Goal: Download file/media

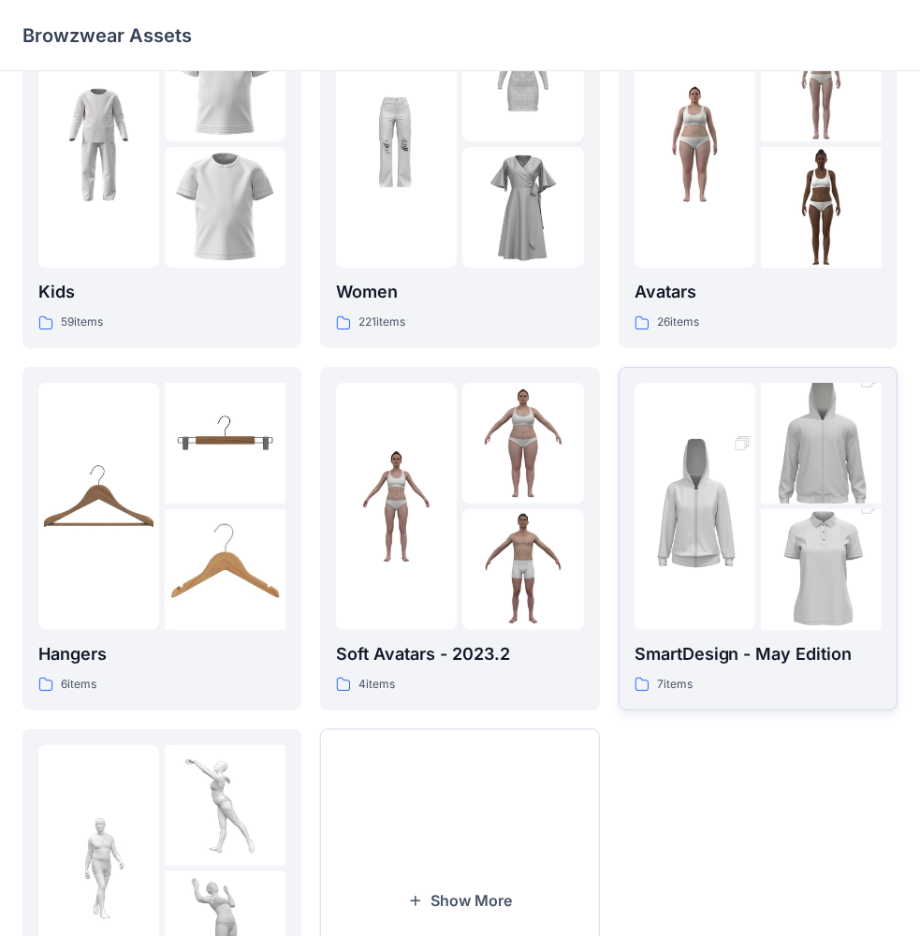
scroll to position [94, 0]
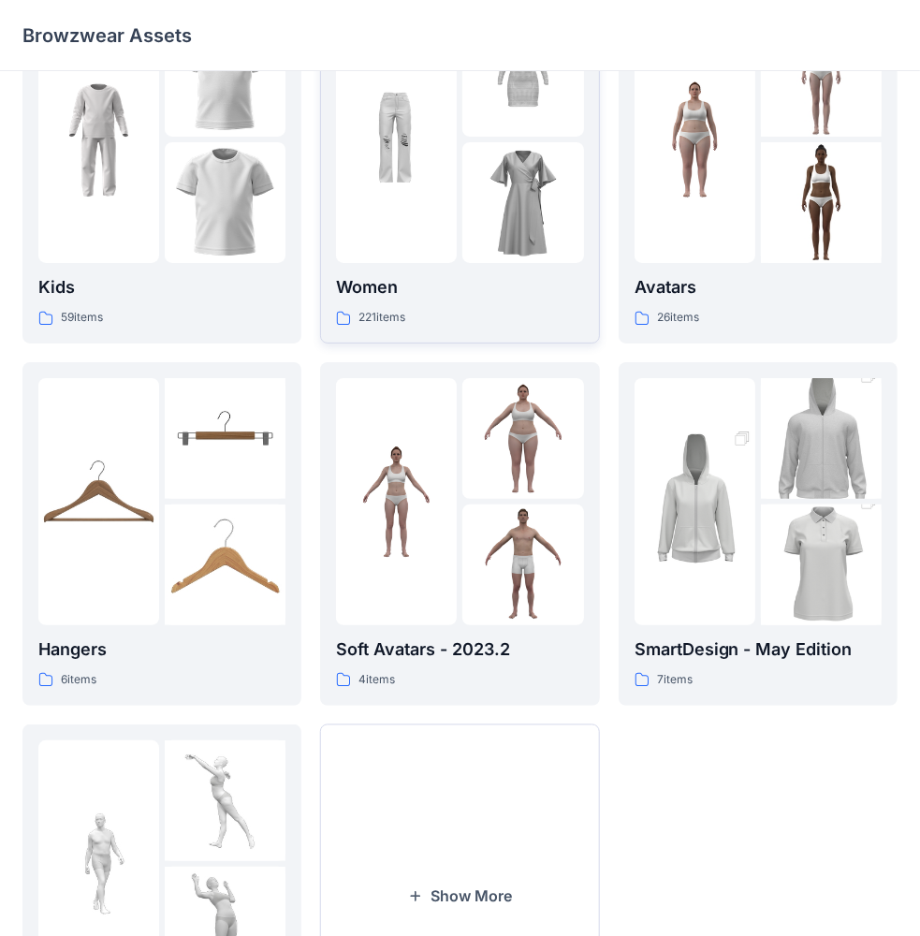
click at [455, 78] on div at bounding box center [396, 139] width 121 height 247
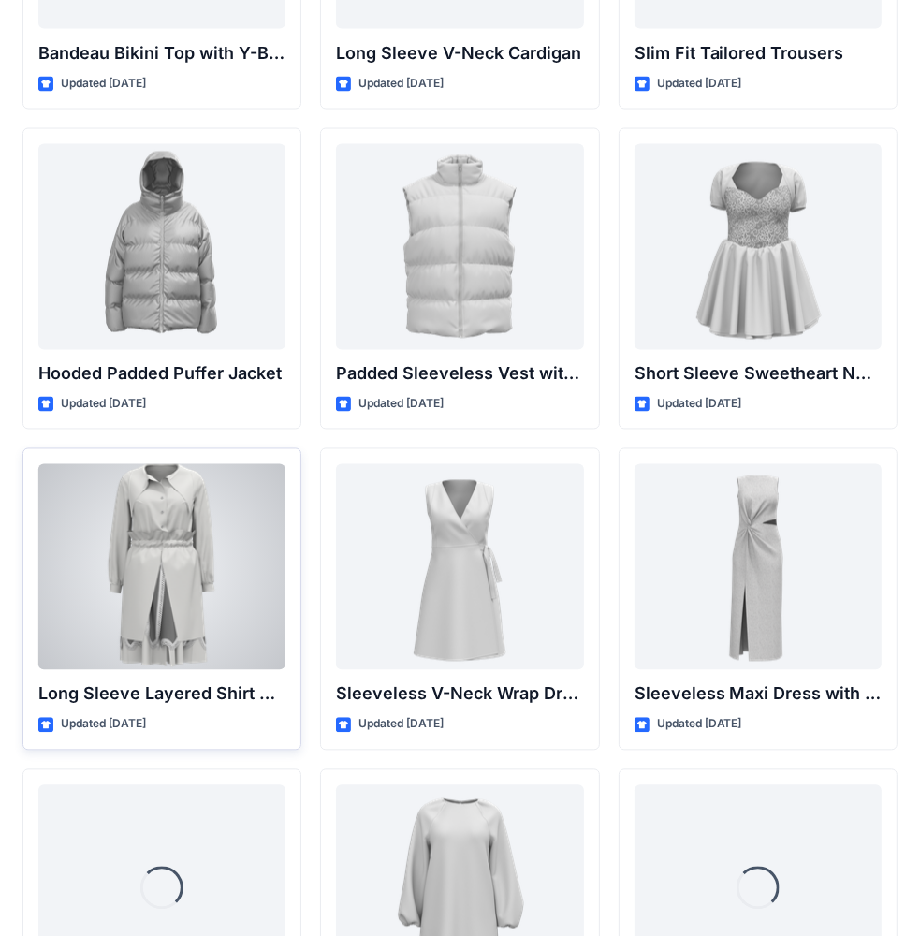
scroll to position [2538, 0]
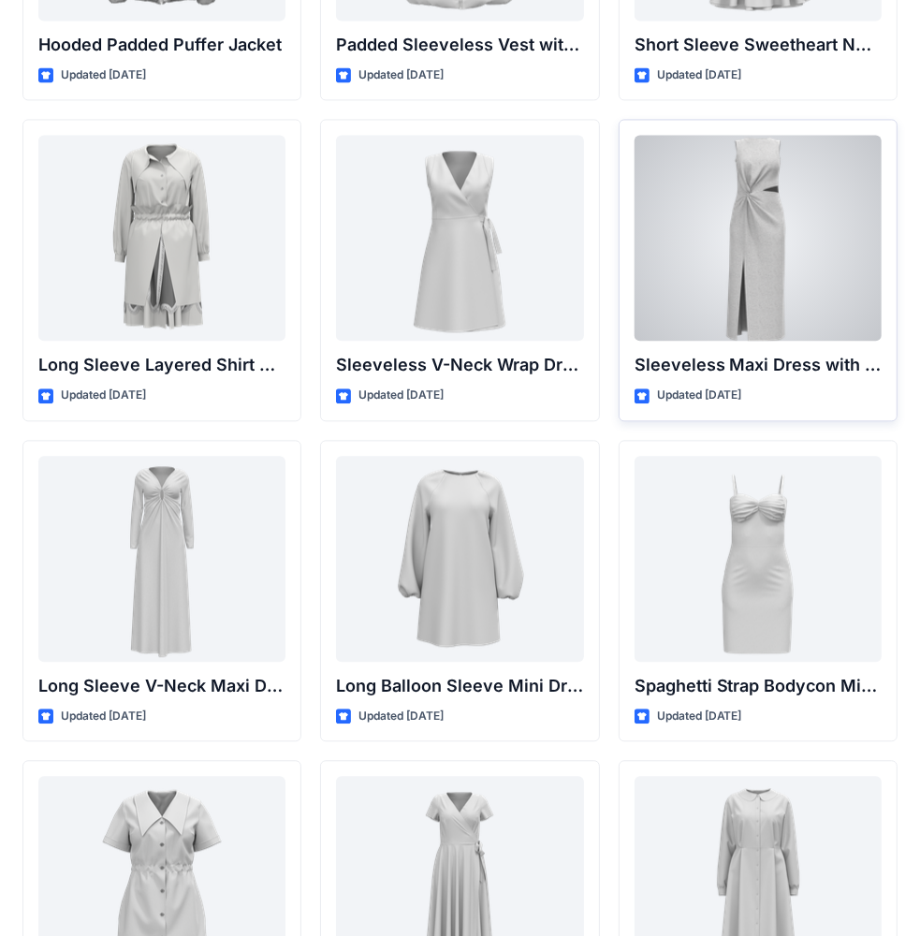
click at [716, 240] on div at bounding box center [757, 238] width 247 height 206
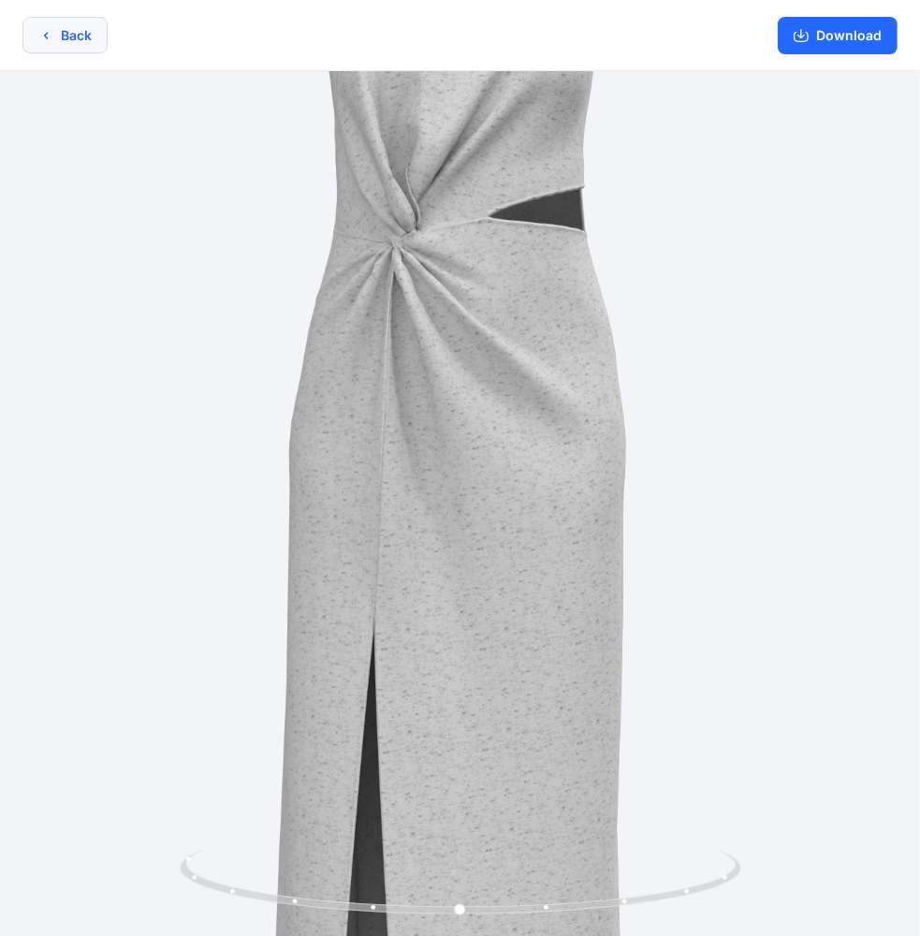
click at [85, 34] on button "Back" at bounding box center [64, 35] width 85 height 36
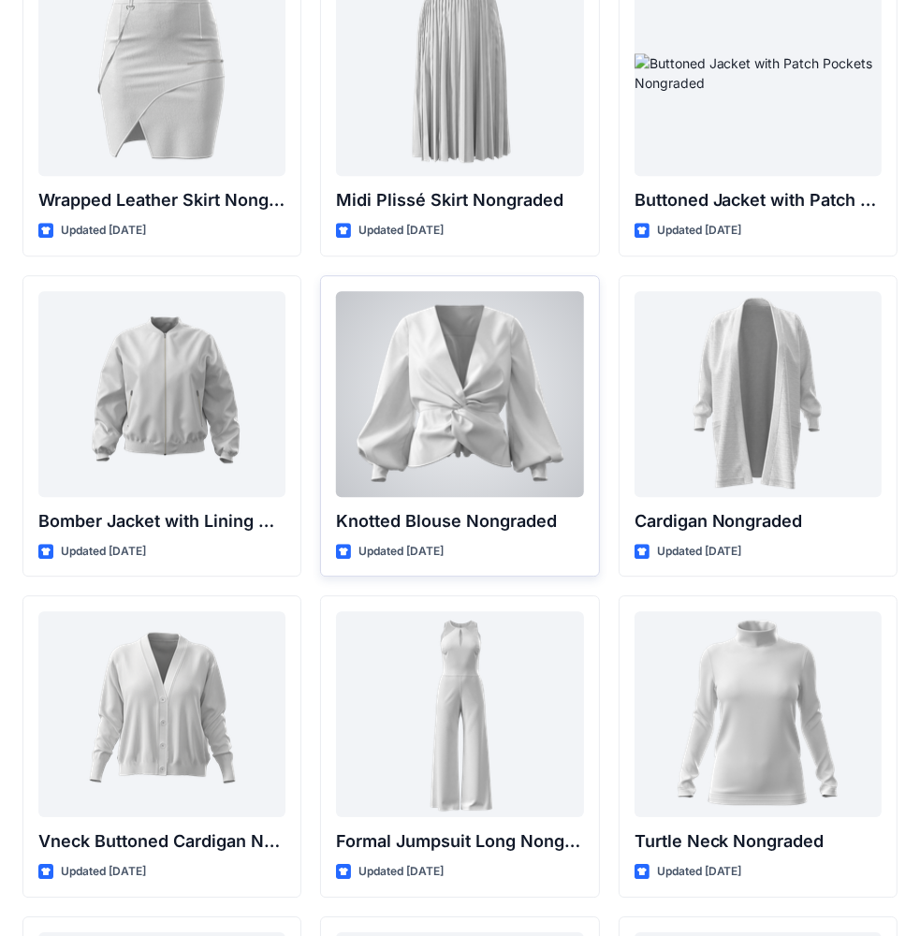
scroll to position [17154, 0]
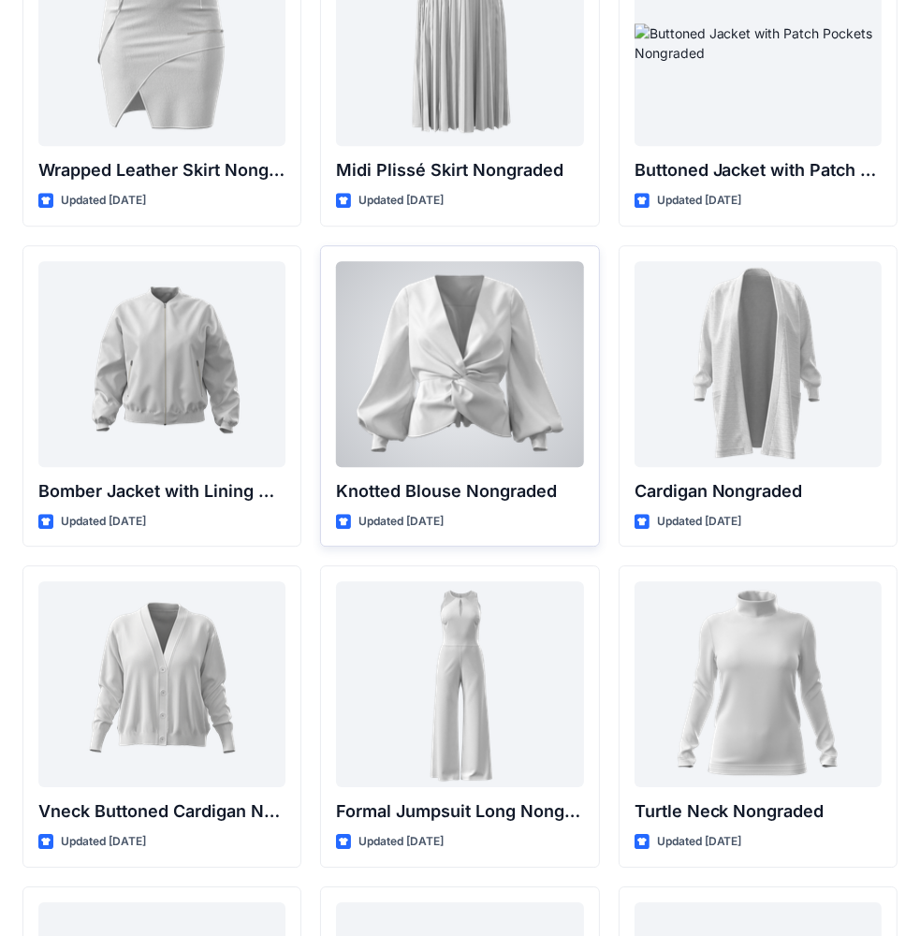
click at [520, 346] on div at bounding box center [459, 364] width 247 height 206
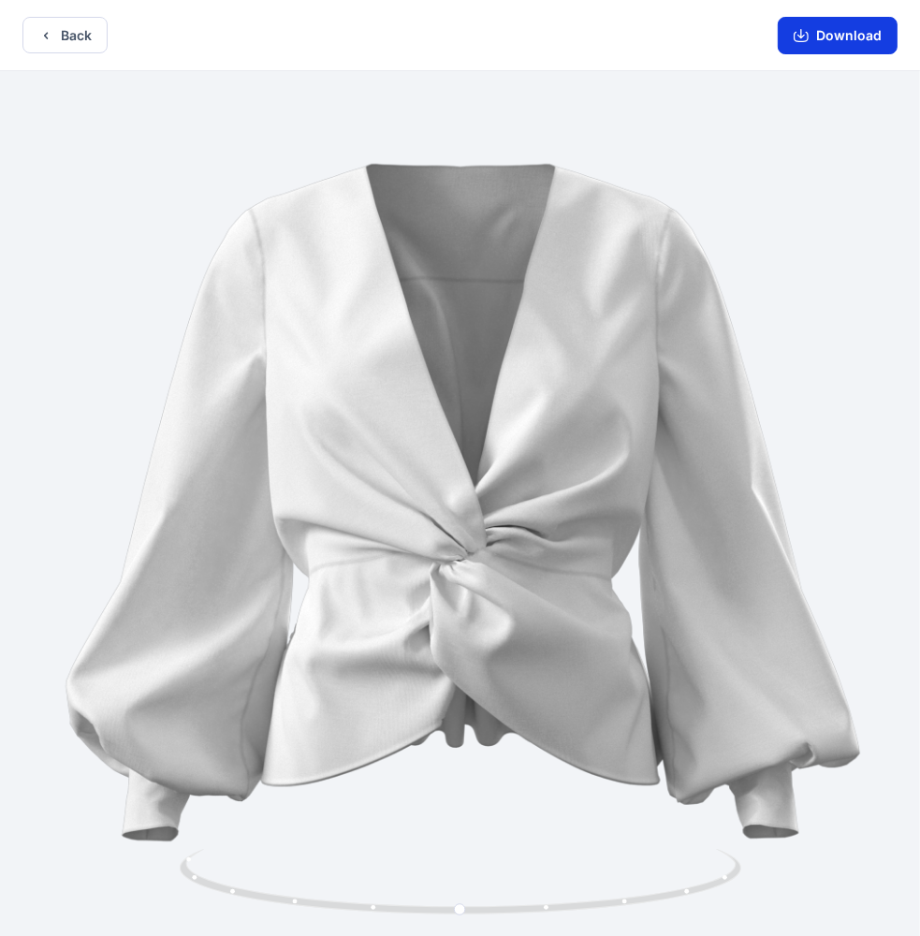
click at [856, 27] on button "Download" at bounding box center [837, 35] width 120 height 37
click at [72, 41] on button "Back" at bounding box center [64, 35] width 85 height 36
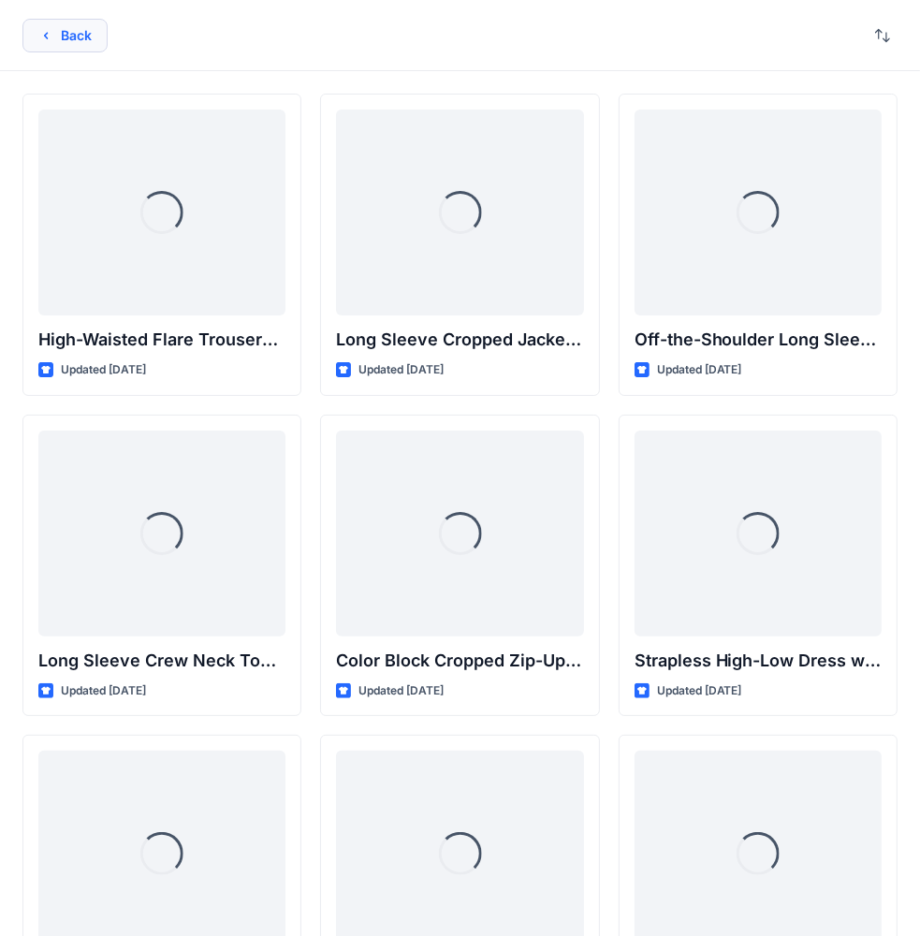
click at [53, 36] on button "Back" at bounding box center [64, 36] width 85 height 34
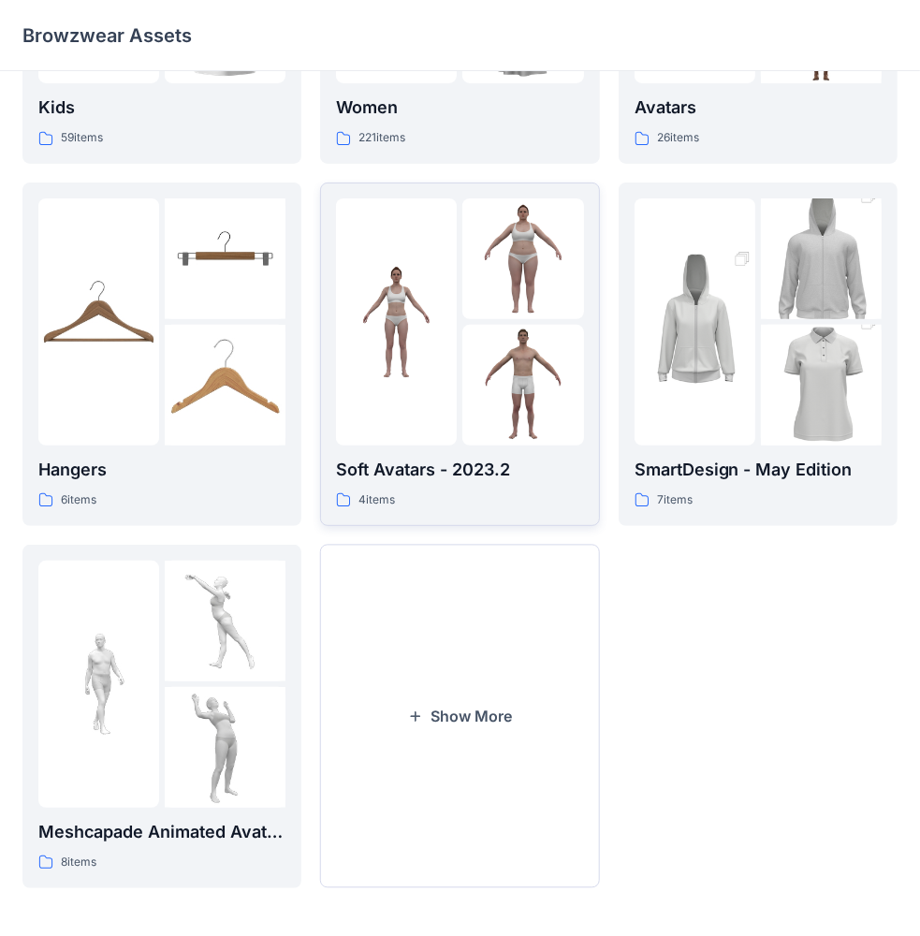
scroll to position [277, 0]
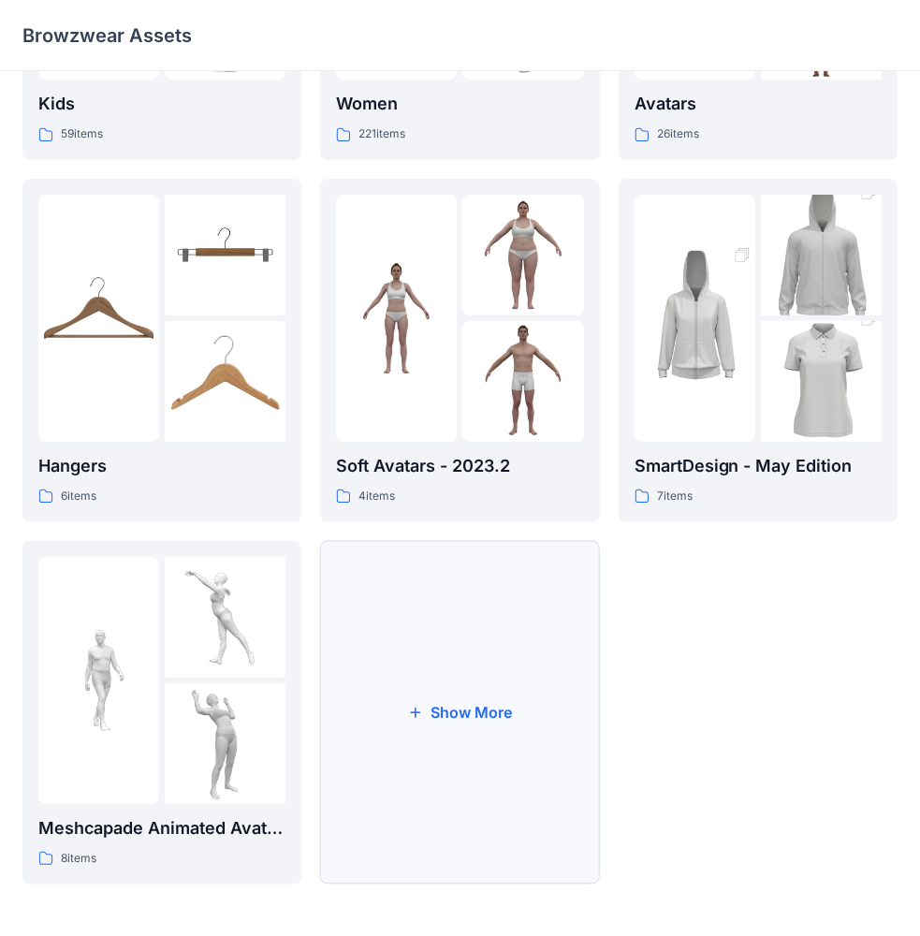
click at [472, 625] on button "Show More" at bounding box center [459, 712] width 279 height 343
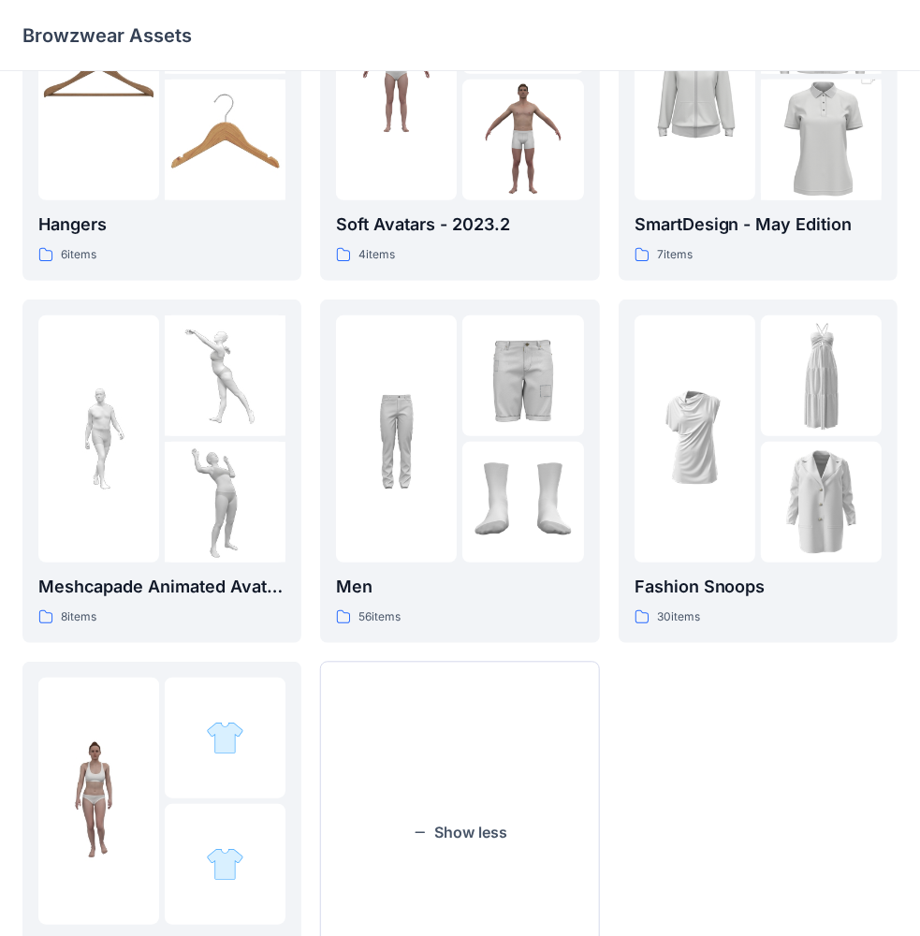
scroll to position [640, 0]
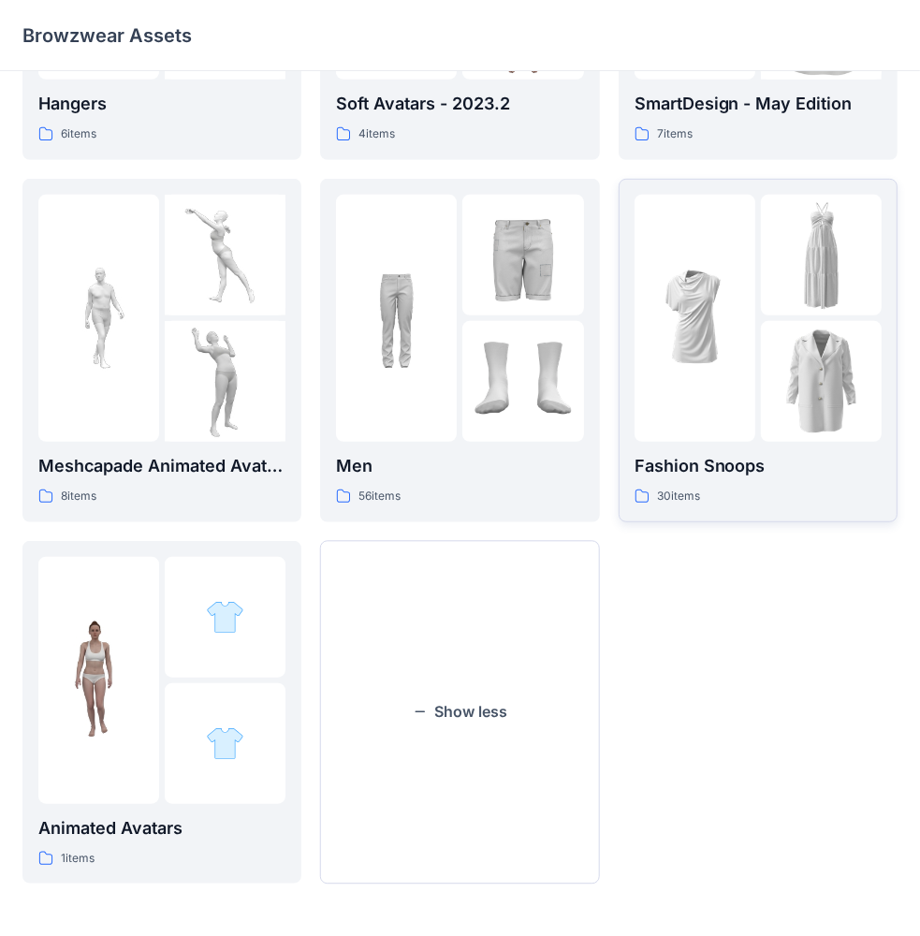
click at [737, 240] on div at bounding box center [694, 318] width 121 height 247
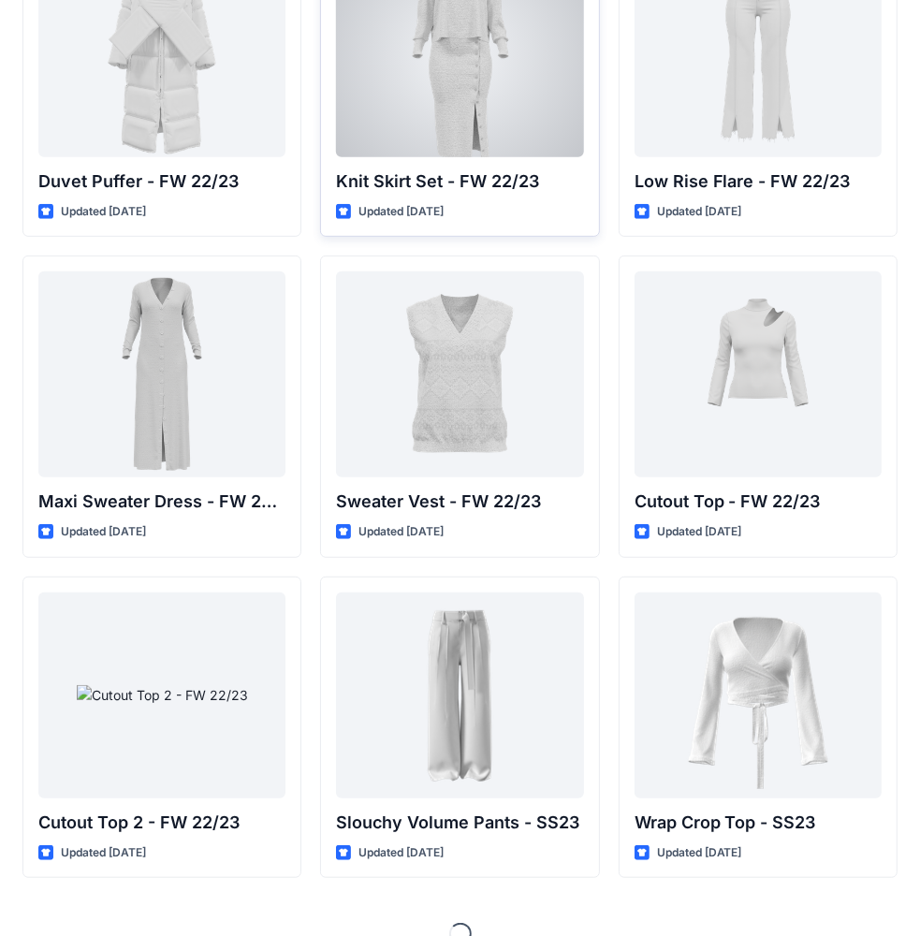
scroll to position [509, 0]
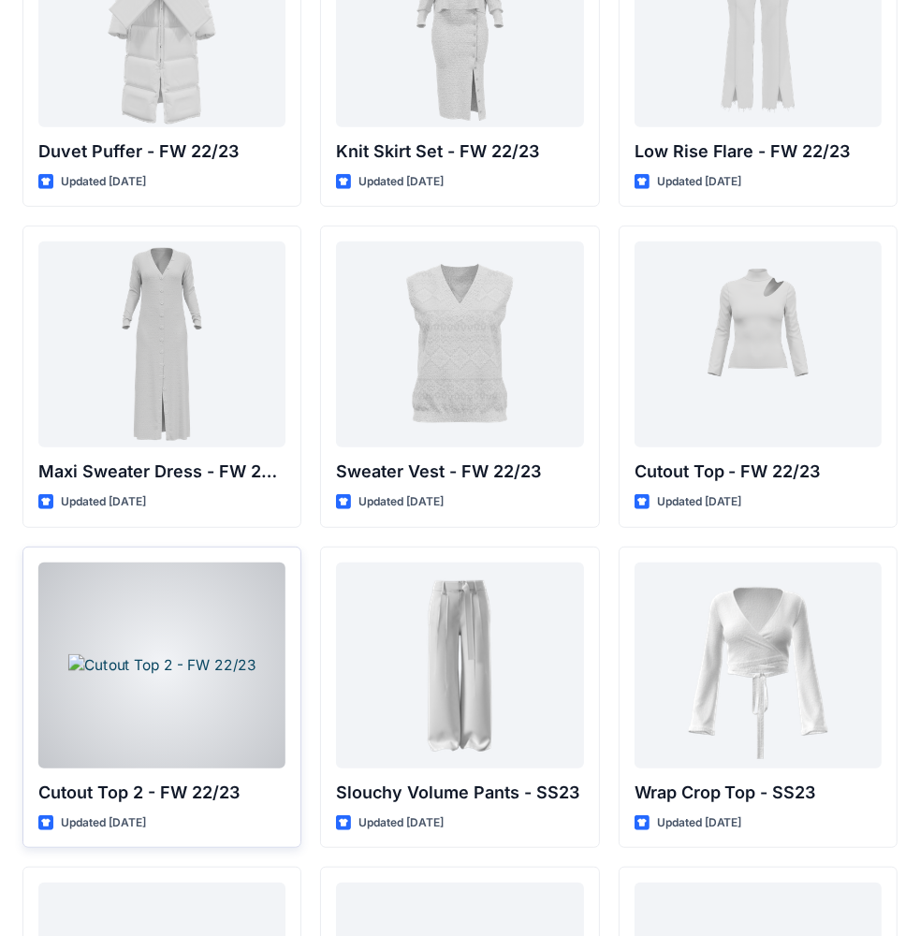
click at [202, 591] on div at bounding box center [161, 665] width 247 height 206
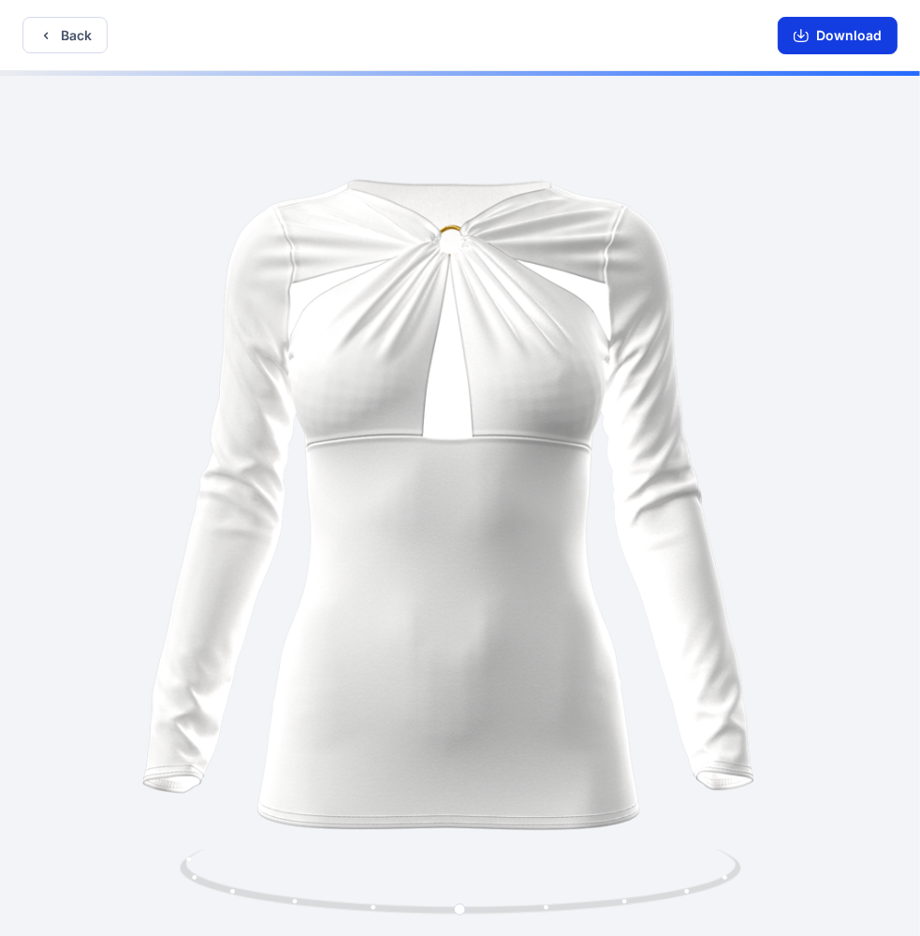
click at [846, 34] on button "Download" at bounding box center [837, 35] width 120 height 37
